Goal: Transaction & Acquisition: Book appointment/travel/reservation

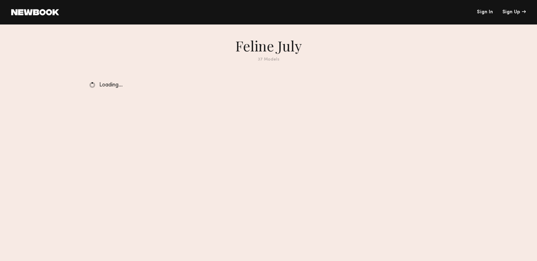
click at [492, 11] on link "Sign In" at bounding box center [485, 12] width 16 height 5
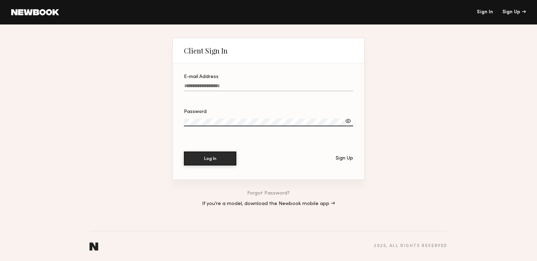
click at [193, 87] on input "E-mail Address" at bounding box center [268, 87] width 169 height 8
click at [250, 86] on input "E-mail Address Required" at bounding box center [268, 87] width 169 height 8
type input "**********"
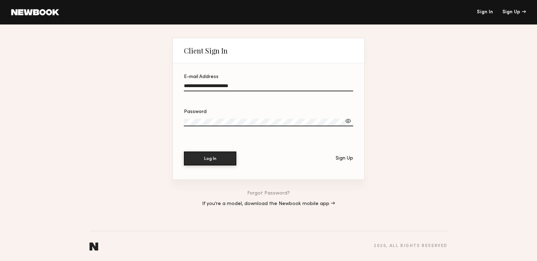
click at [347, 119] on div at bounding box center [348, 121] width 7 height 7
click at [309, 117] on label "Password" at bounding box center [268, 121] width 169 height 24
click at [219, 155] on button "Log In" at bounding box center [210, 158] width 52 height 14
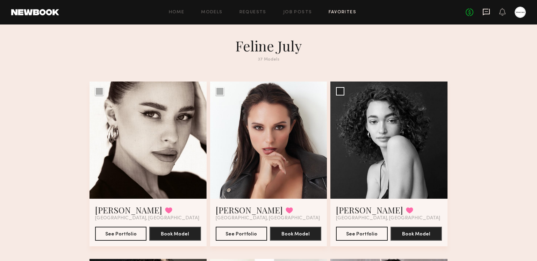
click at [485, 14] on icon at bounding box center [486, 12] width 7 height 7
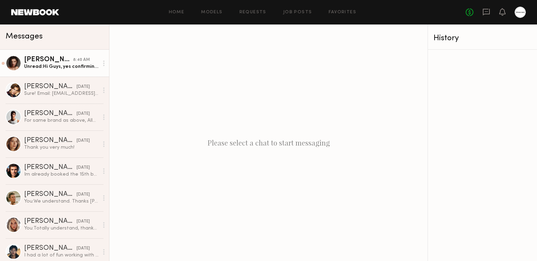
click at [50, 66] on div "Unread: Hi Guys, yes confirming. Could you please send me full details for tomo…" at bounding box center [61, 66] width 75 height 7
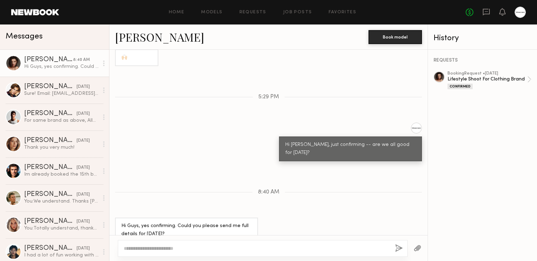
scroll to position [688, 0]
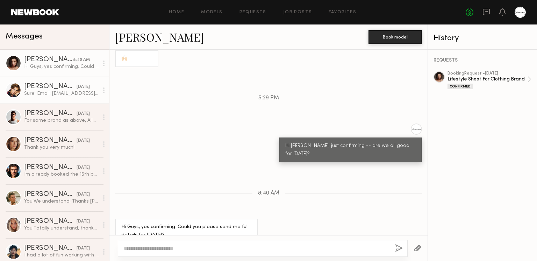
click at [65, 91] on div "Sure! Email: hello@iamfulop.com, phone: 4244018110" at bounding box center [61, 93] width 75 height 7
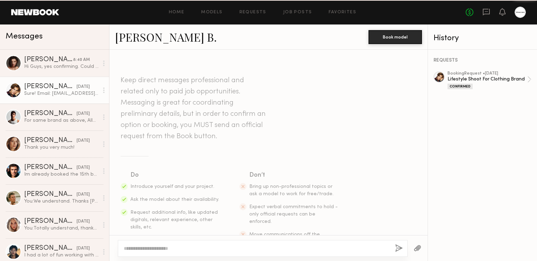
scroll to position [522, 0]
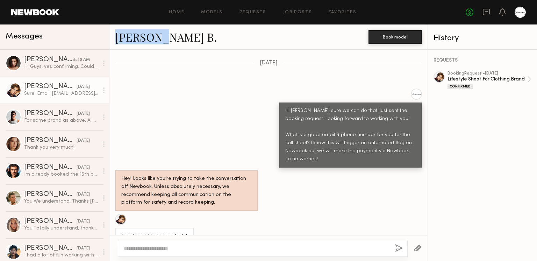
drag, startPoint x: 163, startPoint y: 40, endPoint x: 111, endPoint y: 32, distance: 52.3
click at [111, 32] on div "Fulop B. Book model" at bounding box center [268, 36] width 318 height 25
copy link "Fulop B."
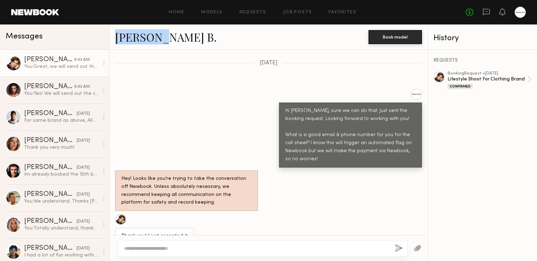
scroll to position [648, 0]
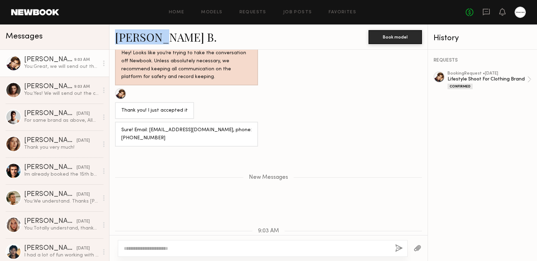
click at [167, 32] on div "Fulop B." at bounding box center [242, 36] width 254 height 15
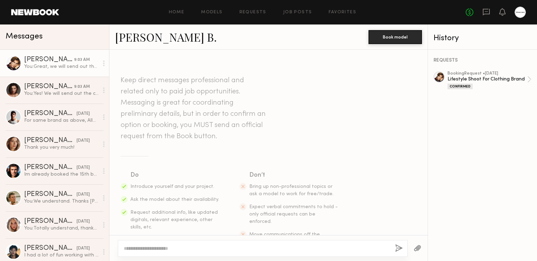
scroll to position [638, 0]
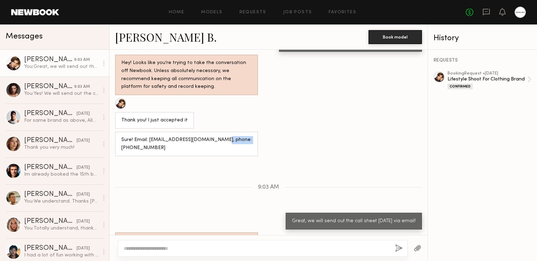
drag, startPoint x: 214, startPoint y: 104, endPoint x: 239, endPoint y: 107, distance: 24.7
click at [239, 132] on div "Sure! Email: [EMAIL_ADDRESS][DOMAIN_NAME], phone: [PHONE_NUMBER]" at bounding box center [186, 144] width 143 height 25
copy div "4244018110"
drag, startPoint x: 158, startPoint y: 107, endPoint x: 193, endPoint y: 109, distance: 34.3
click at [193, 136] on div "Sure! Email: [EMAIL_ADDRESS][DOMAIN_NAME], phone: [PHONE_NUMBER]" at bounding box center [186, 144] width 130 height 16
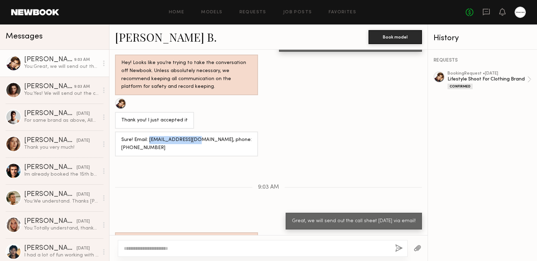
copy div "hello@iamfulop.com"
click at [497, 78] on div "Lifestyle Shoot For Clothing Brand" at bounding box center [488, 79] width 80 height 7
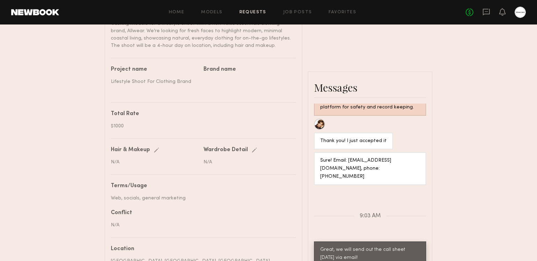
scroll to position [444, 0]
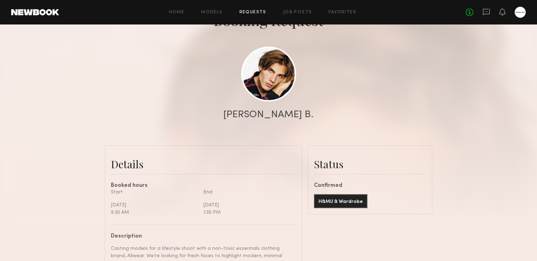
scroll to position [0, 0]
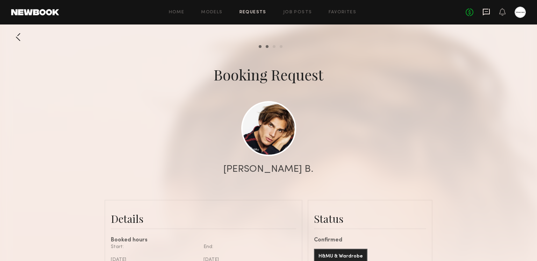
click at [488, 12] on icon at bounding box center [487, 12] width 8 height 8
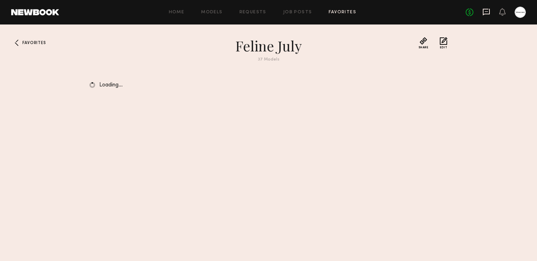
click at [486, 9] on icon at bounding box center [487, 12] width 8 height 8
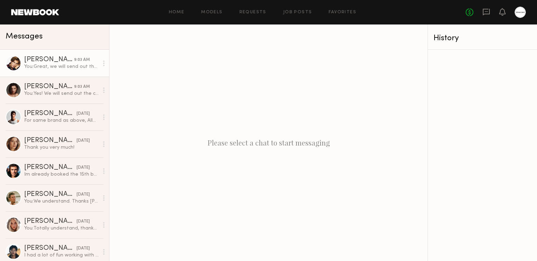
click at [45, 66] on div "You: Great, we will send out the call sheet today via email!" at bounding box center [61, 66] width 75 height 7
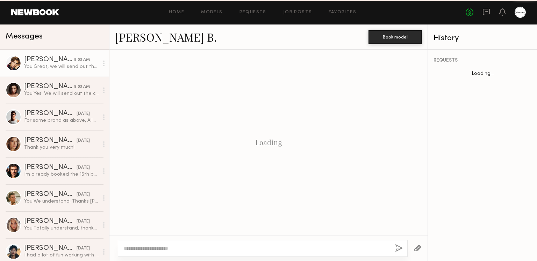
scroll to position [638, 0]
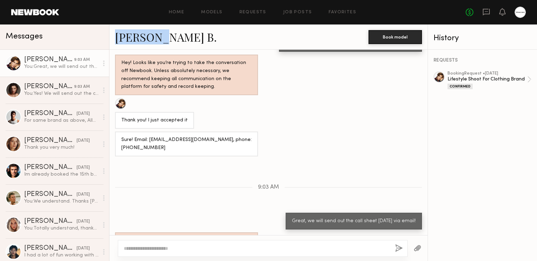
drag, startPoint x: 164, startPoint y: 37, endPoint x: 121, endPoint y: 35, distance: 42.7
click at [112, 37] on div "Fulop B. Book model" at bounding box center [268, 36] width 318 height 25
copy link "[PERSON_NAME] B."
click at [147, 37] on link "[PERSON_NAME] B." at bounding box center [166, 36] width 102 height 15
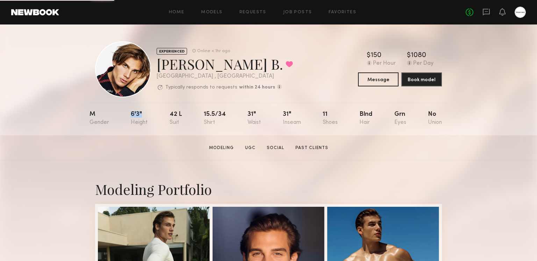
drag, startPoint x: 148, startPoint y: 116, endPoint x: 128, endPoint y: 114, distance: 20.1
click at [125, 114] on nb-model-profile-props "M 6'3" 42 l 15.5/34 31" 31" 11 Blnd Grn No" at bounding box center [269, 119] width 358 height 33
drag, startPoint x: 130, startPoint y: 113, endPoint x: 138, endPoint y: 114, distance: 7.8
click at [138, 114] on nb-model-profile-props "M 6'3" 42 l 15.5/34 31" 31" 11 Blnd Grn No" at bounding box center [269, 119] width 358 height 33
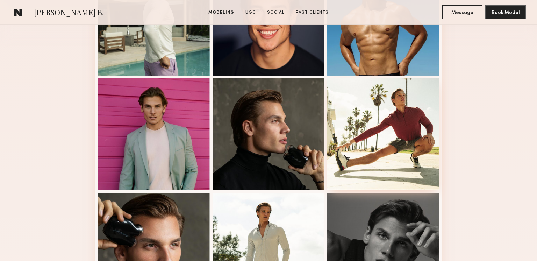
scroll to position [274, 0]
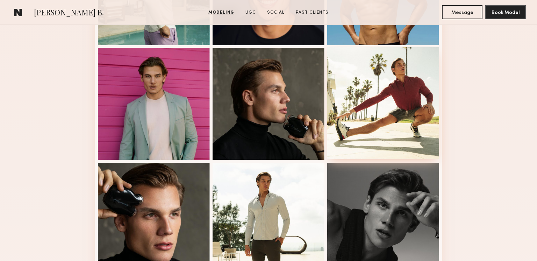
click at [381, 102] on div at bounding box center [383, 103] width 112 height 112
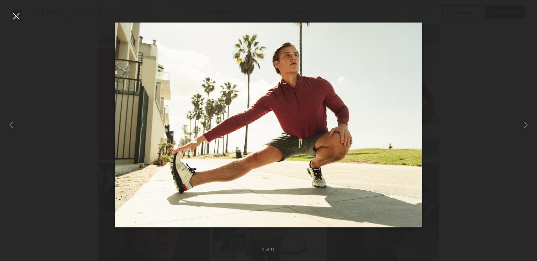
click at [18, 15] on div at bounding box center [15, 15] width 11 height 11
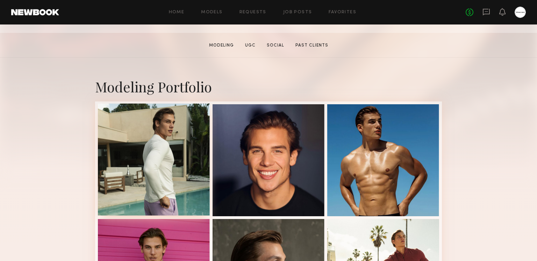
scroll to position [134, 0]
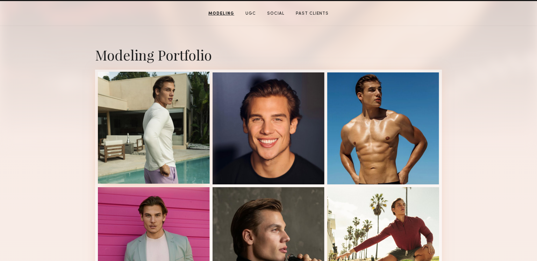
click at [178, 160] on div at bounding box center [154, 128] width 112 height 112
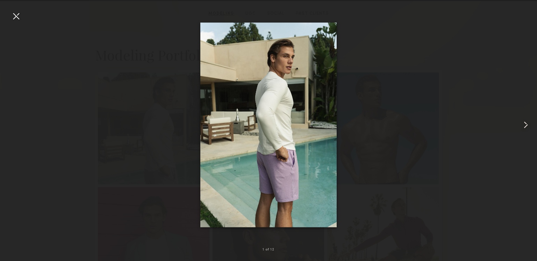
click at [524, 123] on common-icon at bounding box center [526, 124] width 11 height 11
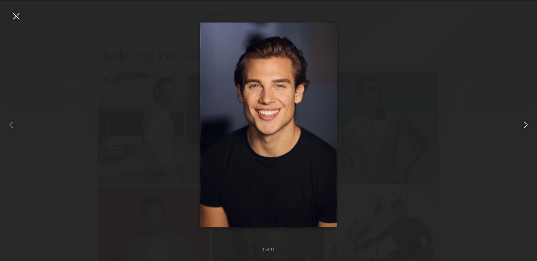
click at [528, 112] on div at bounding box center [526, 124] width 21 height 227
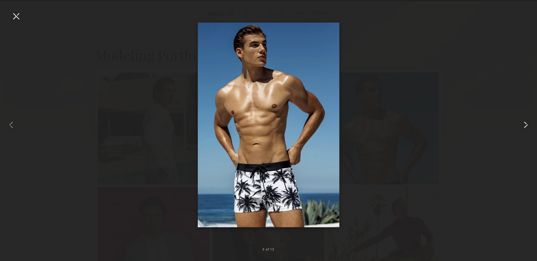
click at [529, 74] on div at bounding box center [526, 124] width 21 height 227
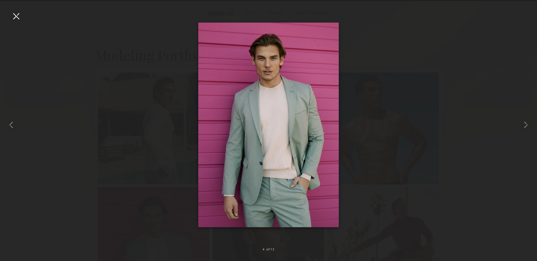
click at [506, 79] on div at bounding box center [268, 124] width 537 height 227
click at [518, 91] on div at bounding box center [526, 124] width 21 height 227
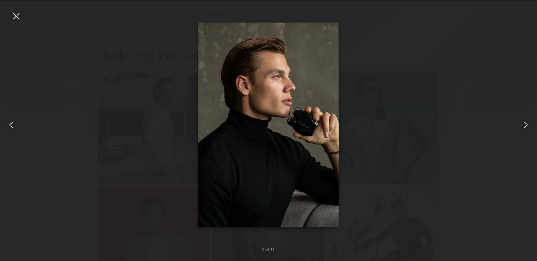
click at [503, 68] on div at bounding box center [268, 124] width 537 height 227
click at [515, 77] on div at bounding box center [268, 124] width 537 height 227
click at [518, 90] on div at bounding box center [526, 124] width 21 height 227
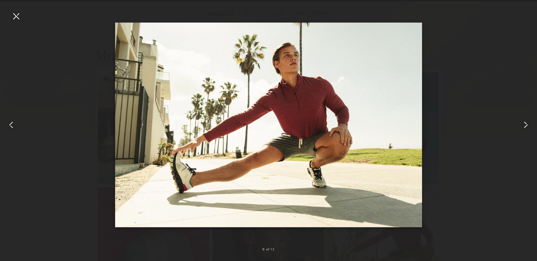
click at [523, 44] on div at bounding box center [526, 124] width 21 height 227
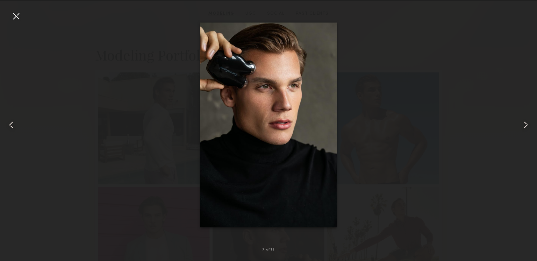
click at [516, 61] on div at bounding box center [526, 124] width 21 height 227
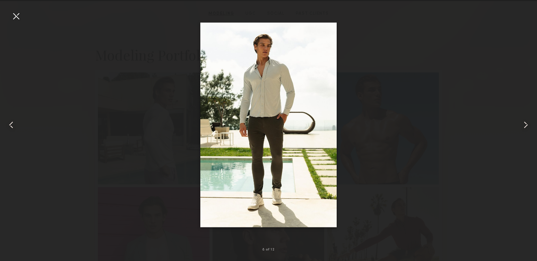
click at [516, 56] on div at bounding box center [526, 124] width 21 height 227
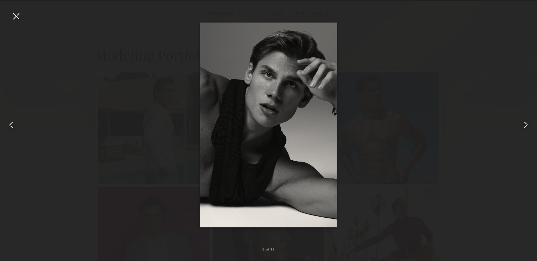
click at [516, 56] on div at bounding box center [526, 124] width 21 height 227
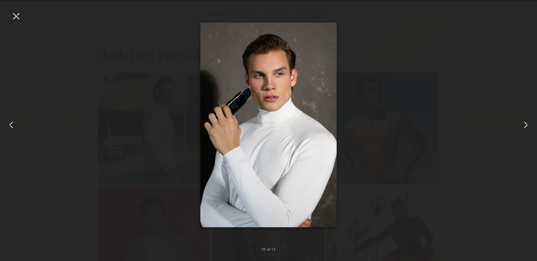
click at [516, 56] on div at bounding box center [526, 124] width 21 height 227
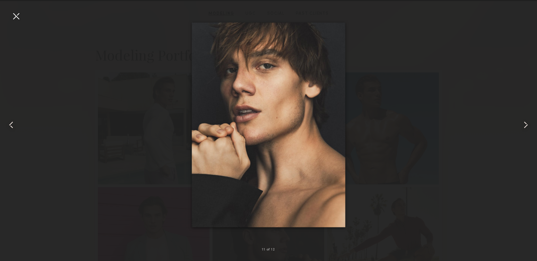
click at [516, 59] on div at bounding box center [526, 124] width 21 height 227
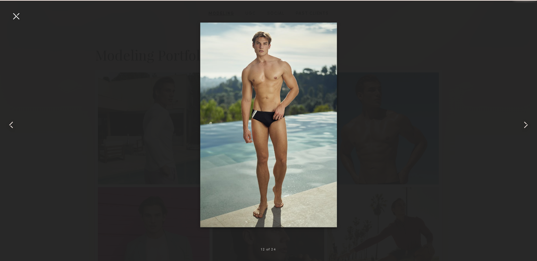
click at [516, 59] on div at bounding box center [526, 124] width 21 height 227
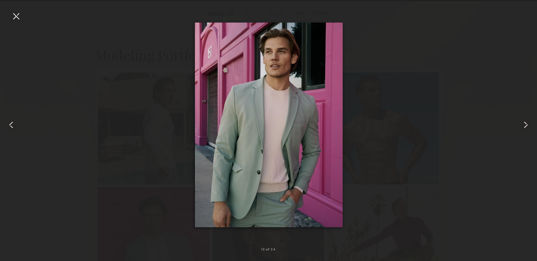
click at [516, 59] on div at bounding box center [526, 124] width 21 height 227
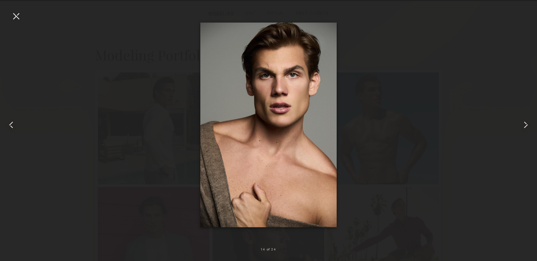
click at [516, 59] on div at bounding box center [526, 124] width 21 height 227
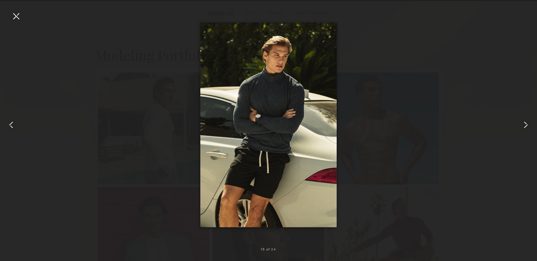
click at [497, 59] on div at bounding box center [268, 124] width 537 height 227
click at [516, 78] on div at bounding box center [526, 124] width 21 height 227
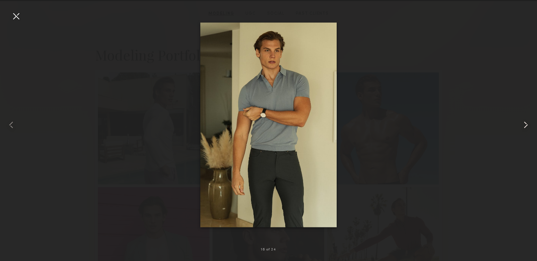
click at [517, 79] on div at bounding box center [526, 124] width 21 height 227
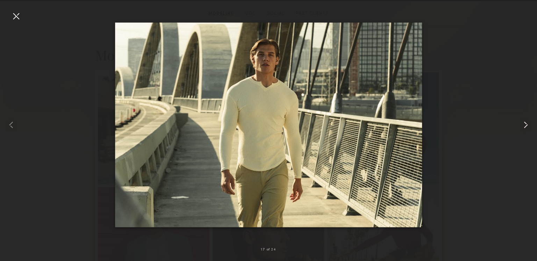
click at [517, 79] on div at bounding box center [526, 124] width 21 height 227
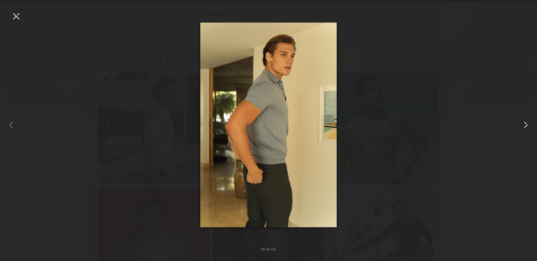
click at [517, 79] on div at bounding box center [526, 124] width 21 height 227
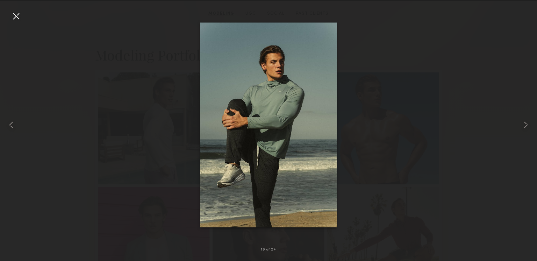
click at [503, 59] on div at bounding box center [268, 124] width 537 height 227
click at [512, 62] on div at bounding box center [268, 124] width 537 height 227
click at [518, 88] on div at bounding box center [526, 124] width 21 height 227
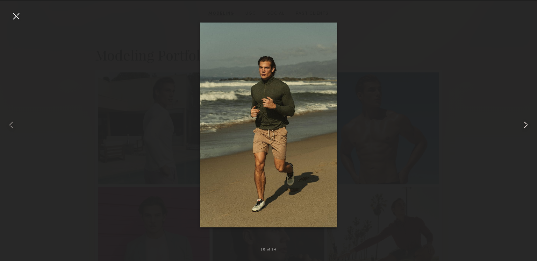
click at [518, 88] on div at bounding box center [526, 124] width 21 height 227
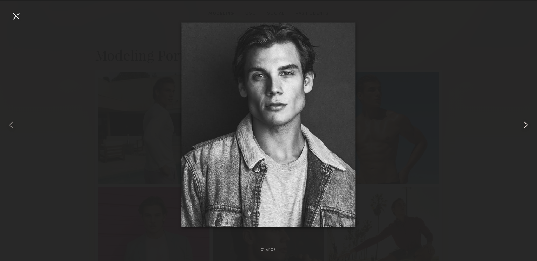
click at [518, 88] on div at bounding box center [526, 124] width 21 height 227
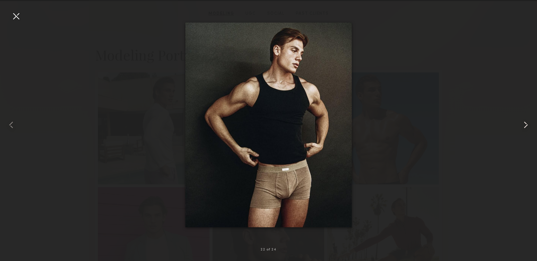
click at [518, 88] on div at bounding box center [526, 124] width 21 height 227
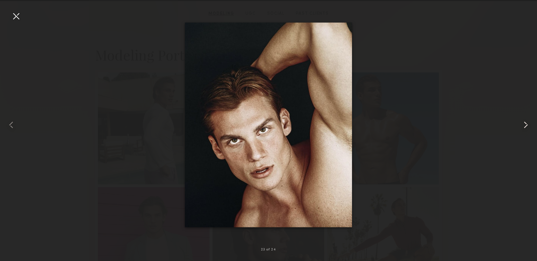
click at [518, 88] on div at bounding box center [526, 124] width 21 height 227
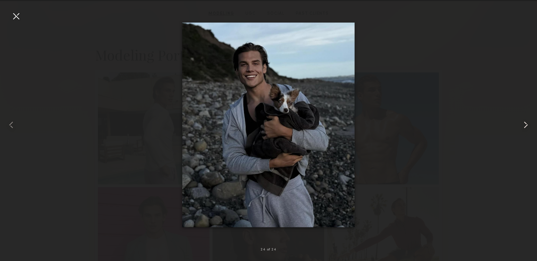
click at [518, 88] on div at bounding box center [526, 124] width 21 height 227
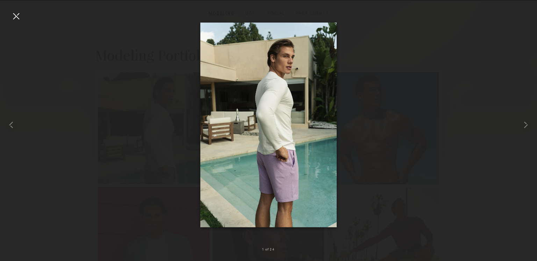
click at [15, 18] on div at bounding box center [15, 15] width 11 height 11
